Goal: Communication & Community: Answer question/provide support

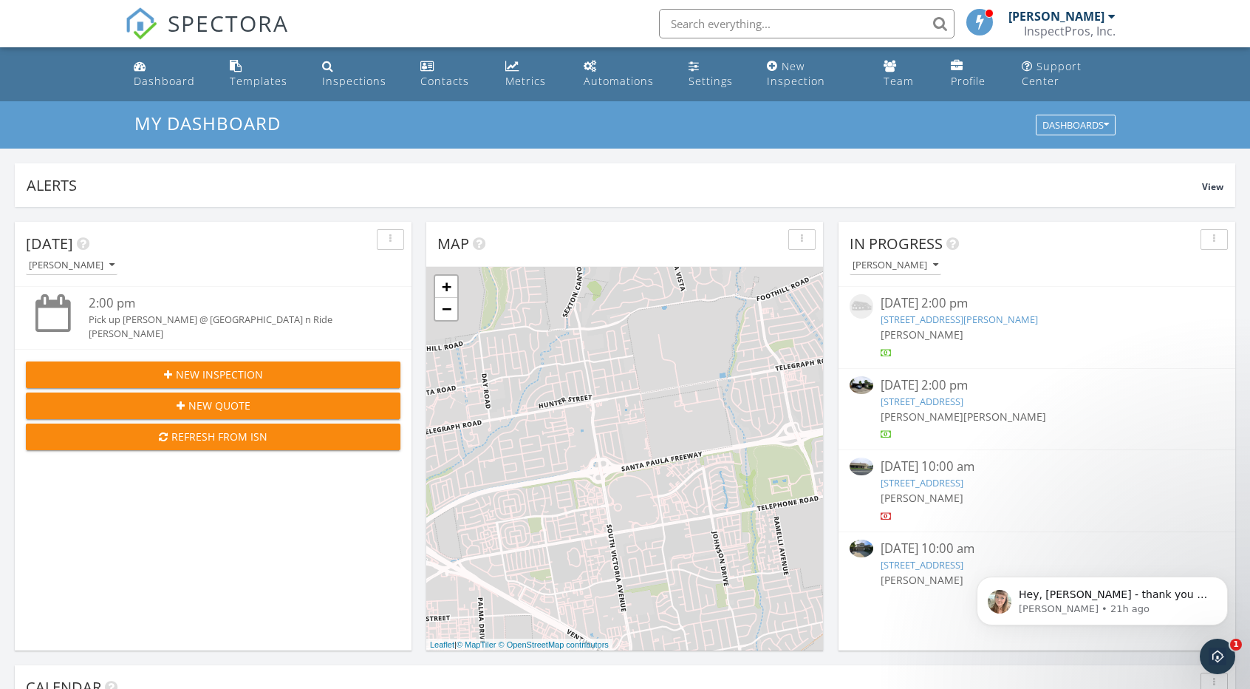
click at [1222, 656] on icon "Open Intercom Messenger" at bounding box center [1218, 656] width 24 height 24
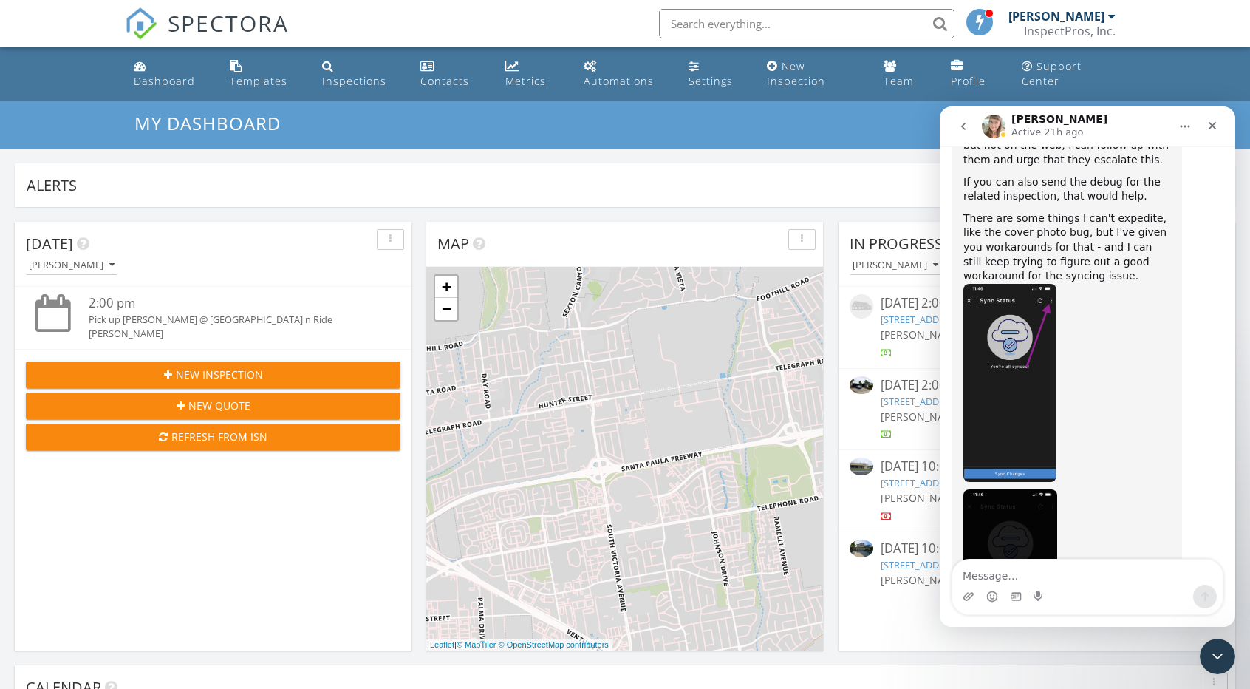
scroll to position [11394, 0]
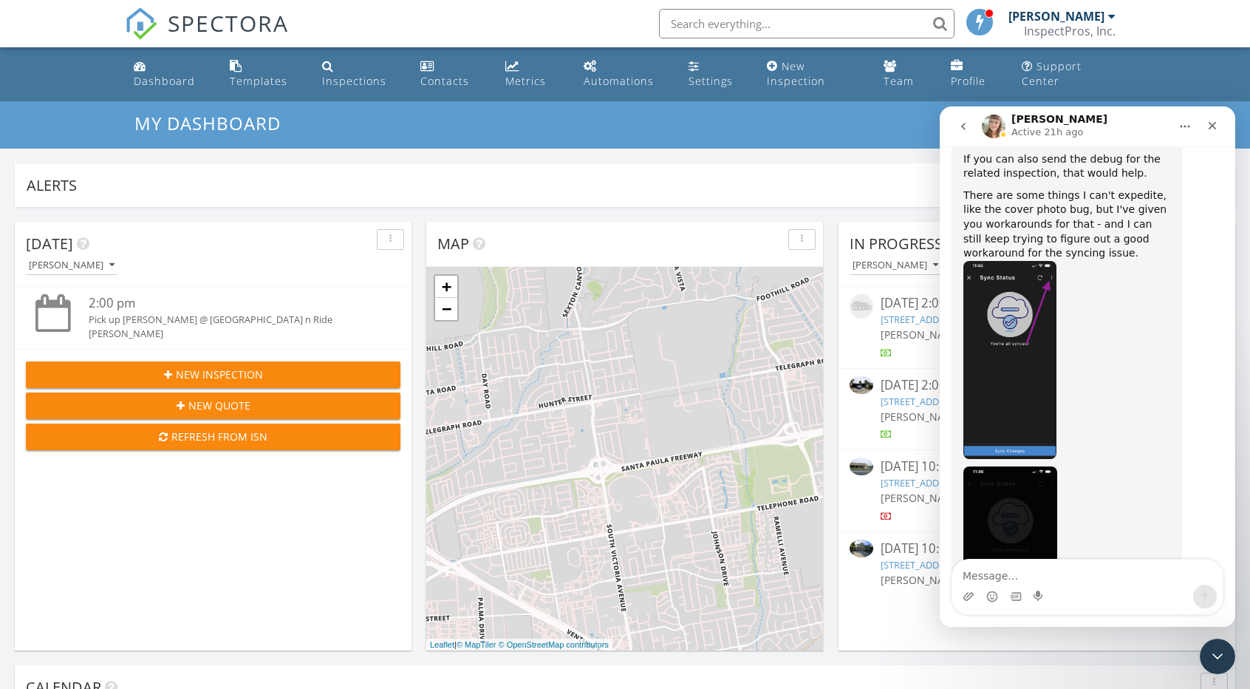
click at [1097, 571] on textarea "Message…" at bounding box center [1088, 571] width 270 height 25
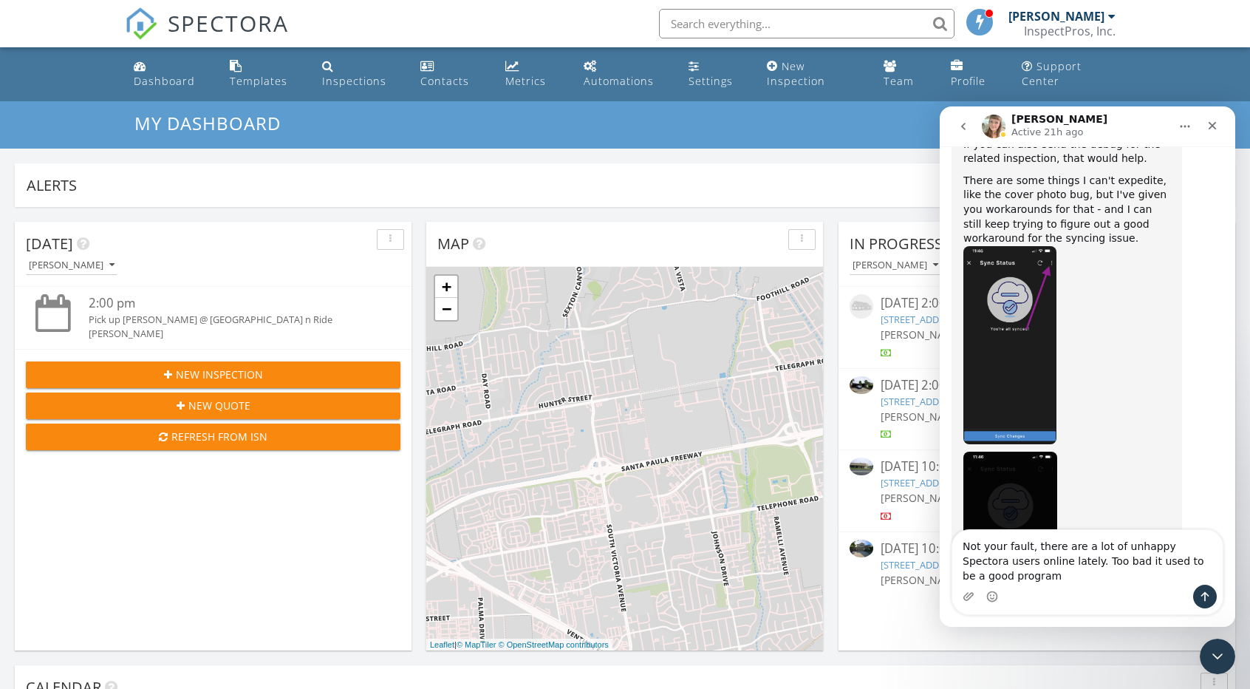
scroll to position [11423, 0]
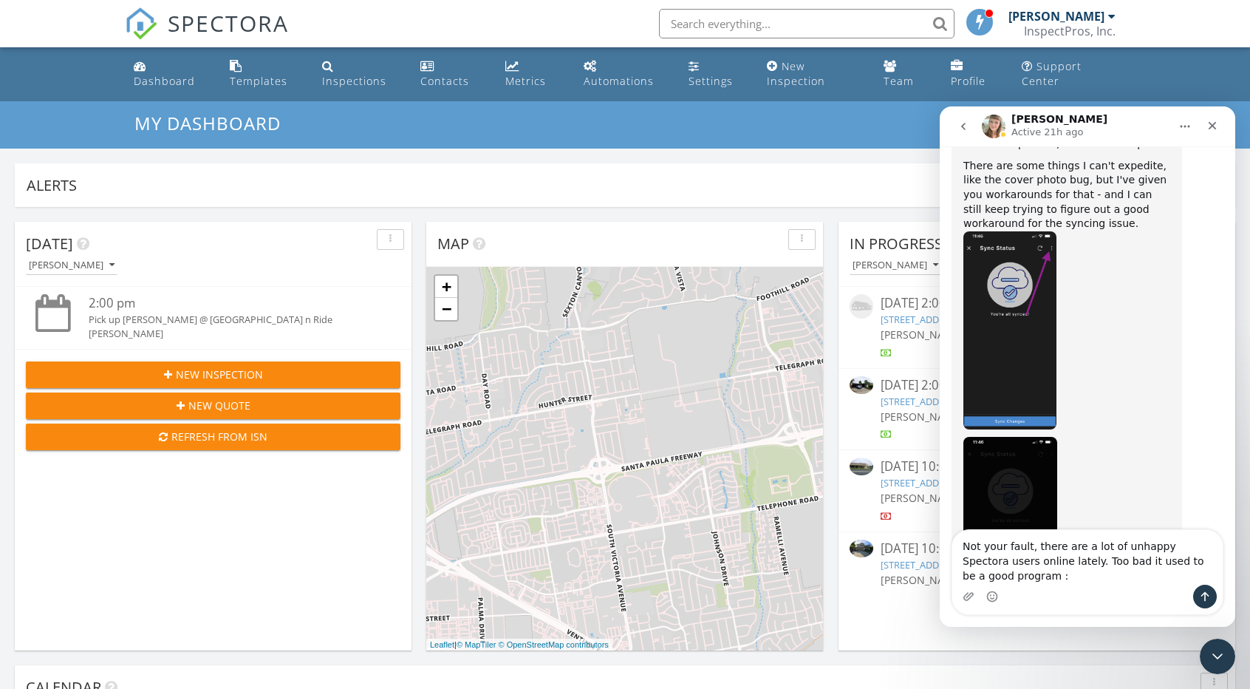
type textarea "Not your fault, there are a lot of unhappy Spectora users online lately. Too ba…"
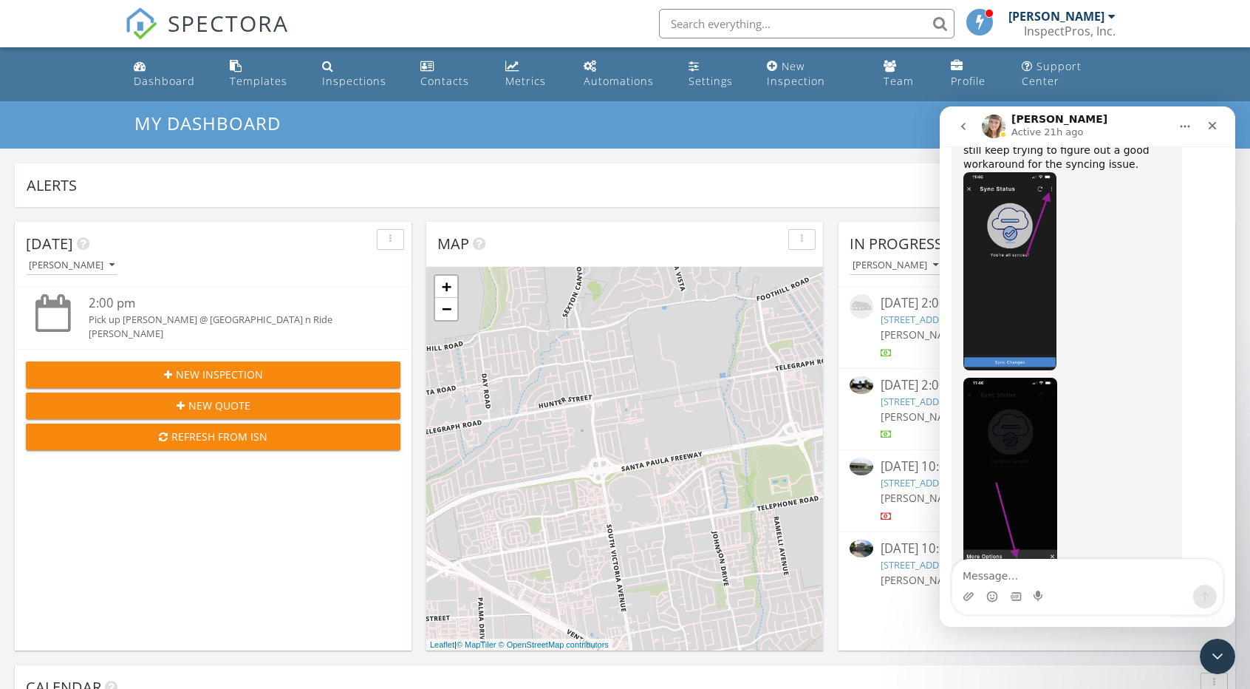
scroll to position [11487, 0]
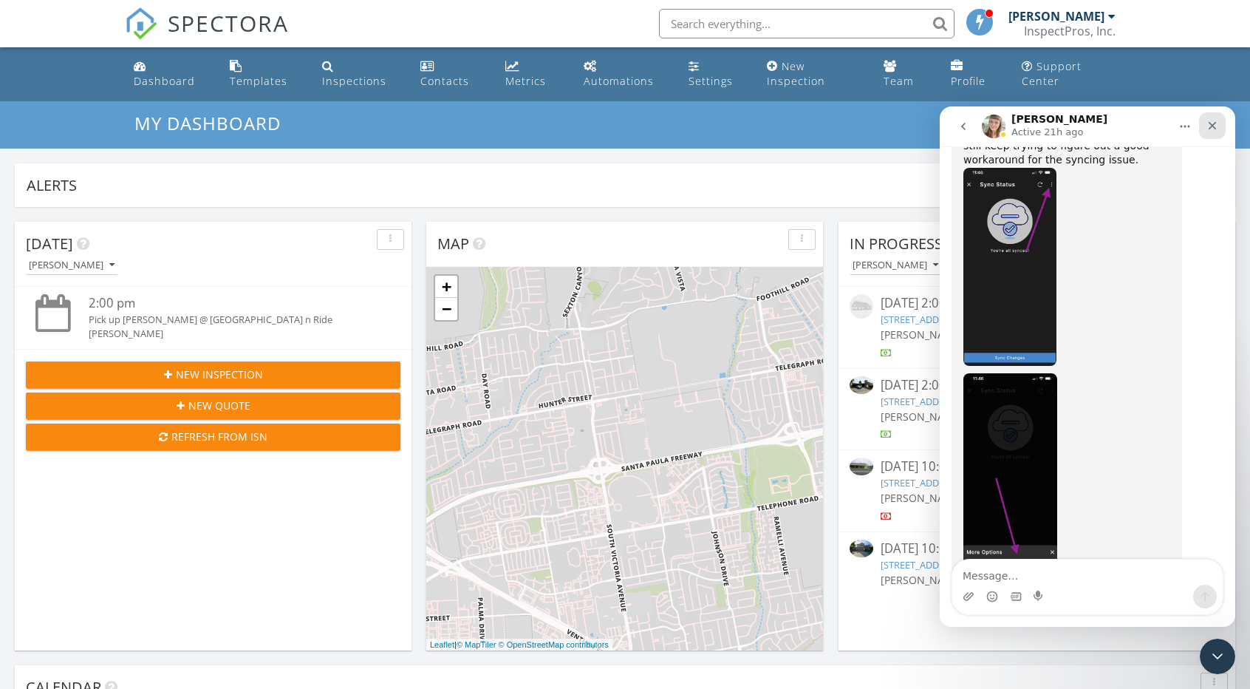
click at [1212, 123] on icon "Close" at bounding box center [1213, 126] width 12 height 12
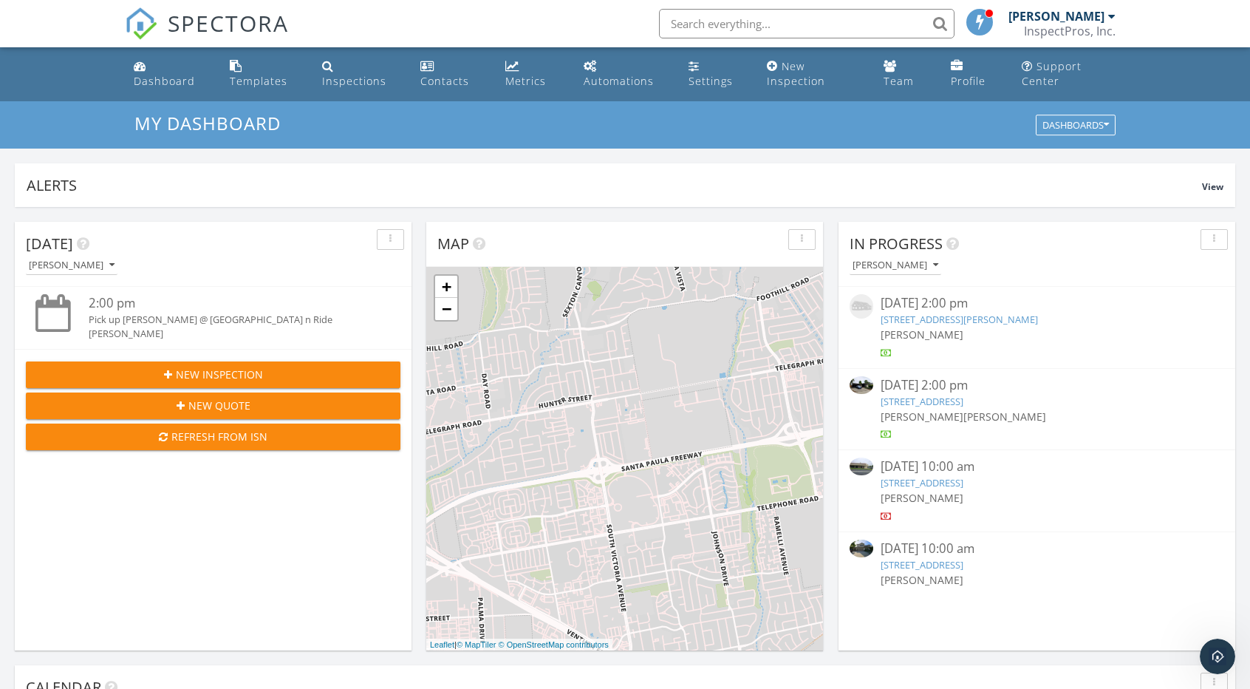
click at [964, 403] on link "[STREET_ADDRESS]" at bounding box center [922, 401] width 83 height 13
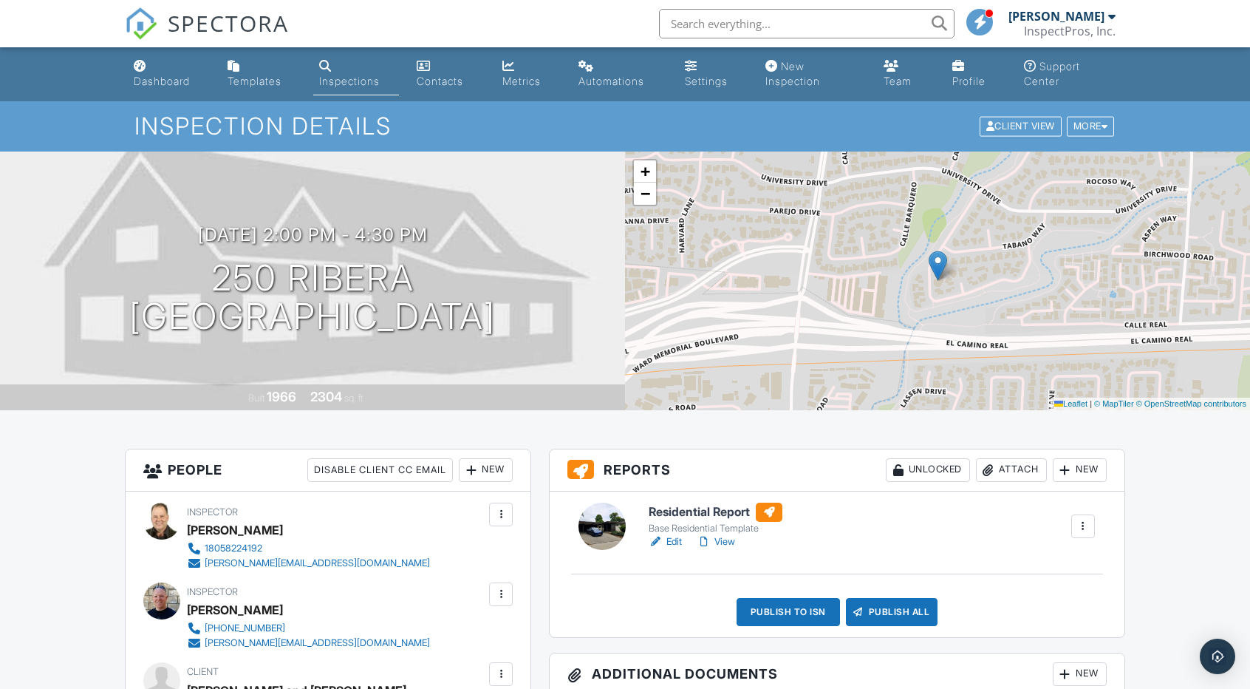
click at [673, 541] on link "Edit" at bounding box center [665, 541] width 33 height 15
